Goal: Check status

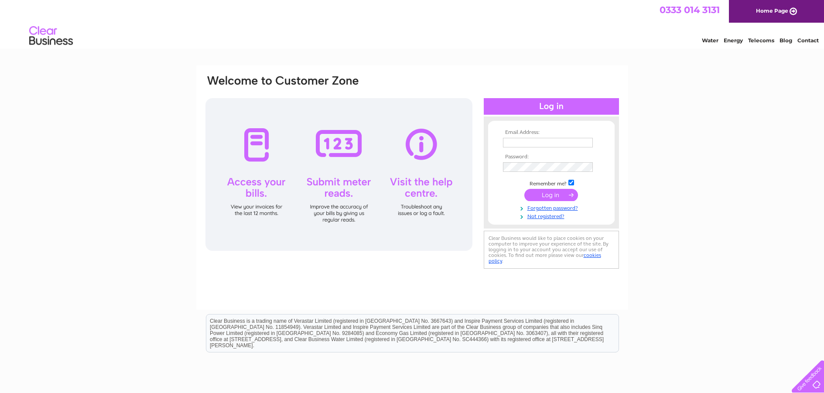
type input "[EMAIL_ADDRESS][DOMAIN_NAME]"
click at [546, 198] on input "submit" at bounding box center [551, 195] width 54 height 12
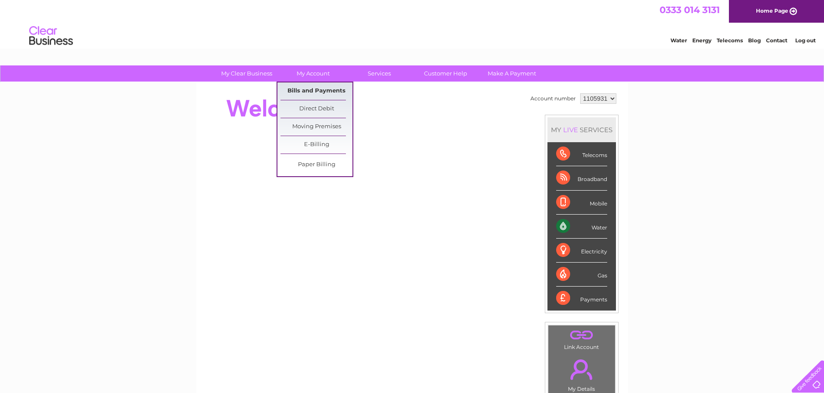
click at [311, 94] on link "Bills and Payments" at bounding box center [317, 90] width 72 height 17
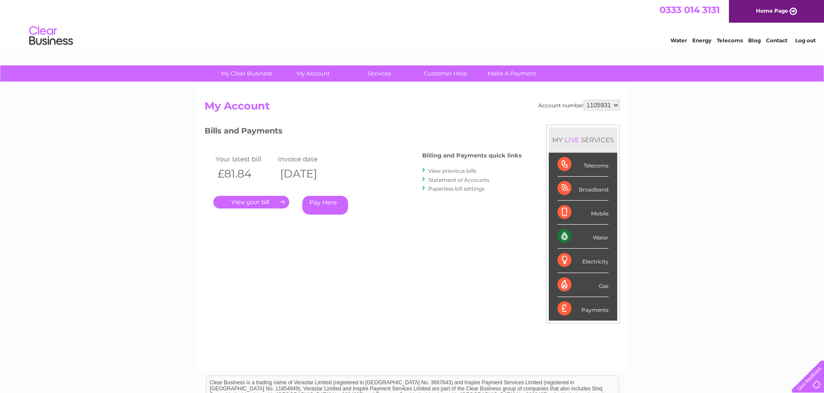
click at [254, 204] on link "." at bounding box center [251, 202] width 76 height 13
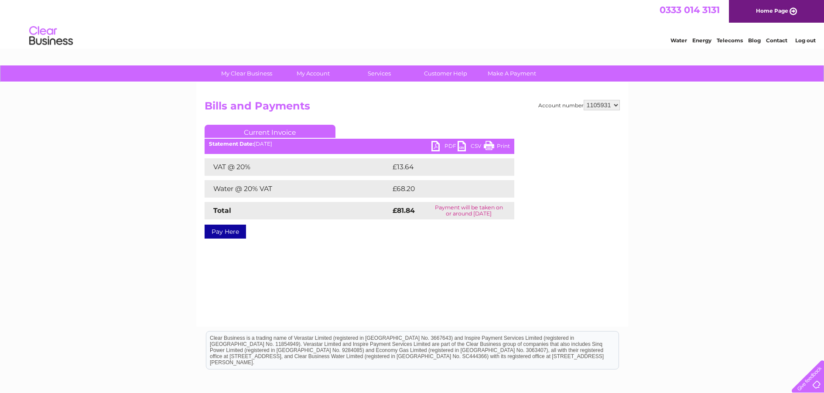
click at [439, 148] on link "PDF" at bounding box center [444, 147] width 26 height 13
